Goal: Browse casually

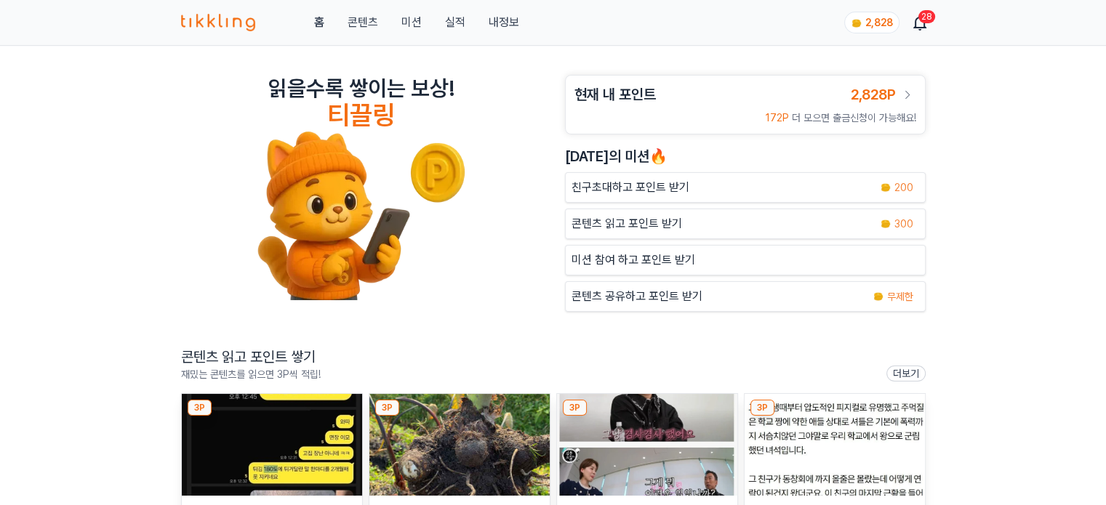
click at [295, 432] on img at bounding box center [272, 445] width 180 height 102
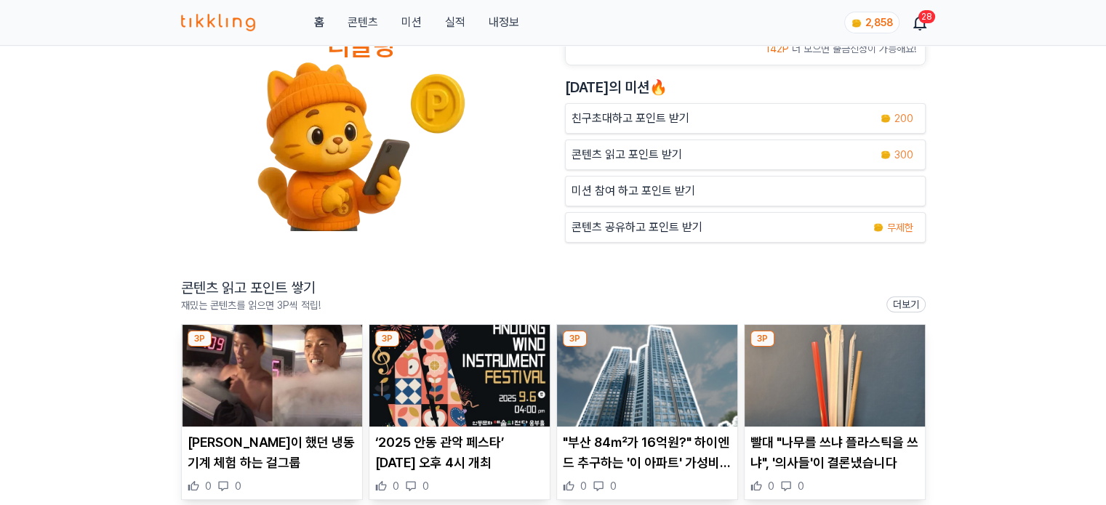
scroll to position [145, 0]
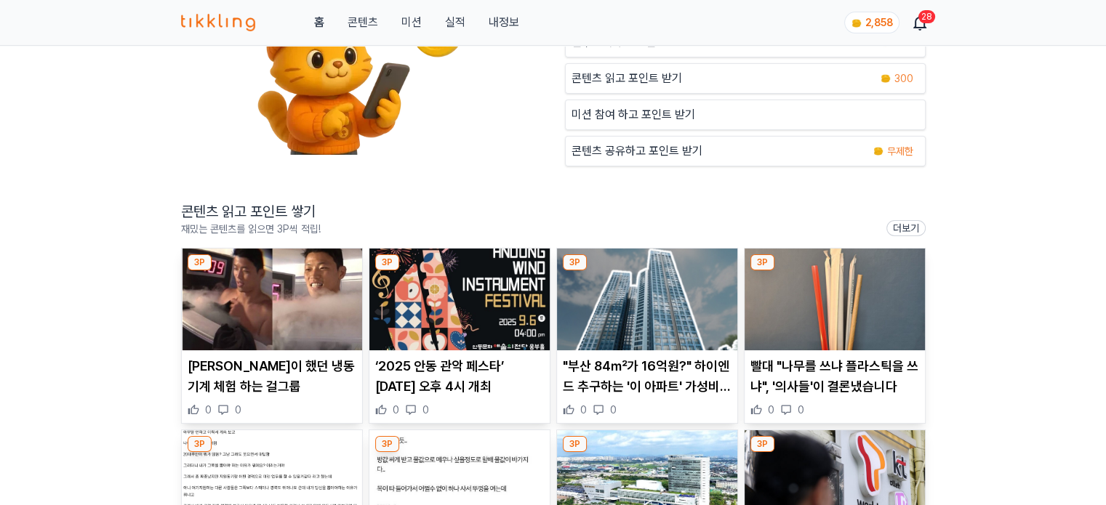
click at [325, 324] on img at bounding box center [272, 300] width 180 height 102
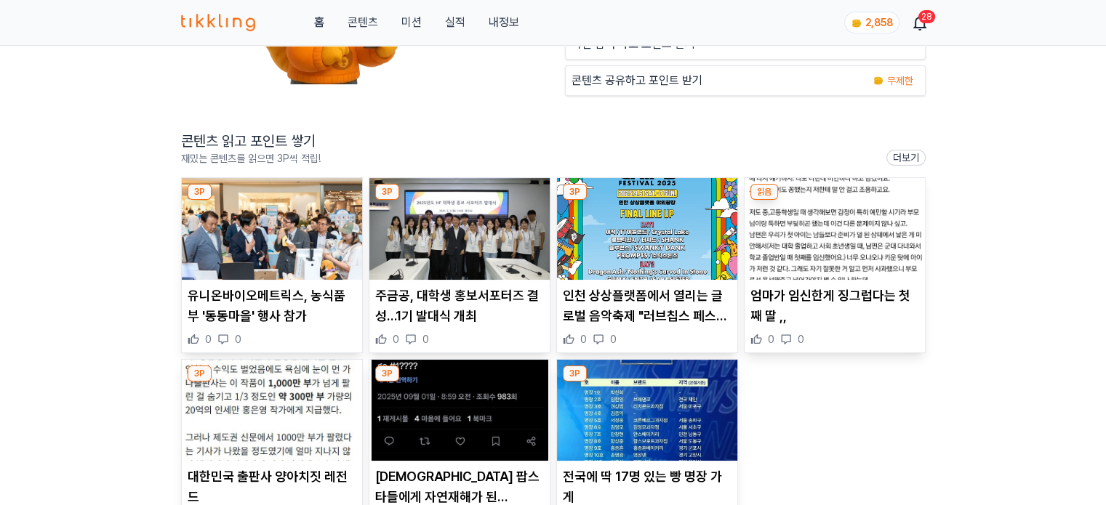
scroll to position [218, 0]
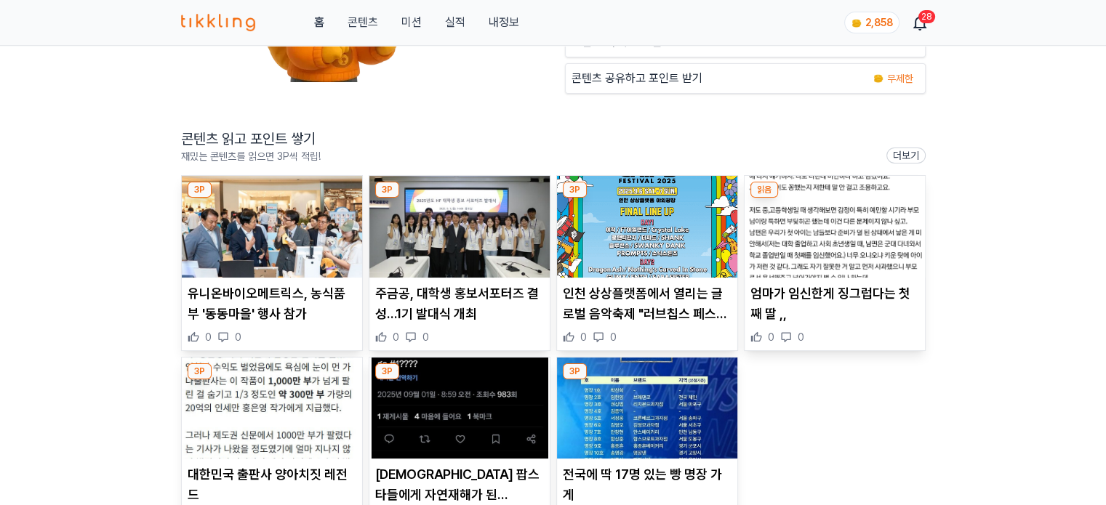
click at [309, 245] on img at bounding box center [272, 227] width 180 height 102
